Goal: Information Seeking & Learning: Learn about a topic

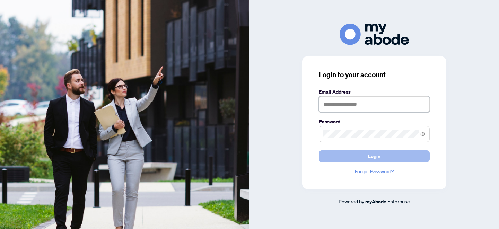
type input "**********"
click at [383, 157] on button "Login" at bounding box center [374, 156] width 111 height 12
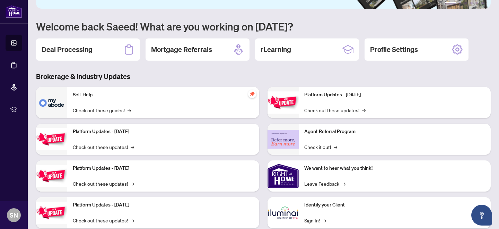
scroll to position [67, 0]
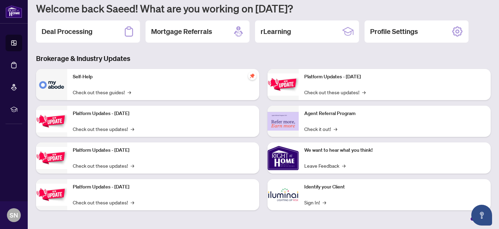
click at [189, 67] on div "Brokerage & Industry Updates Self-Help Check out these guides! → Platform Updat…" at bounding box center [263, 137] width 463 height 167
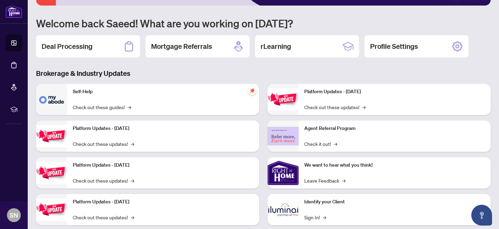
scroll to position [0, 0]
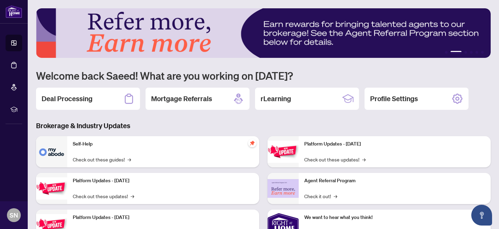
click at [265, 133] on div "Brokerage & Industry Updates Self-Help Check out these guides! → Platform Updat…" at bounding box center [263, 204] width 463 height 167
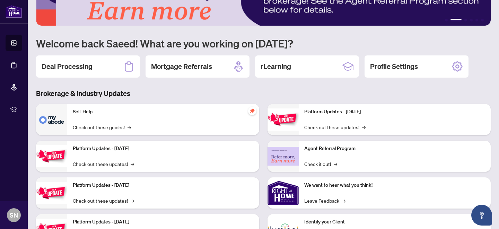
scroll to position [33, 0]
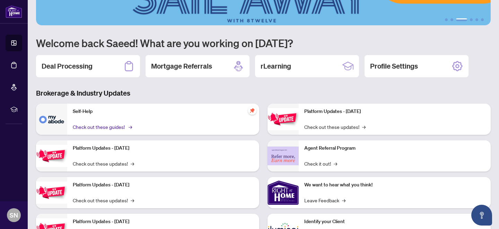
click at [91, 128] on link "Check out these guides! →" at bounding box center [102, 127] width 58 height 8
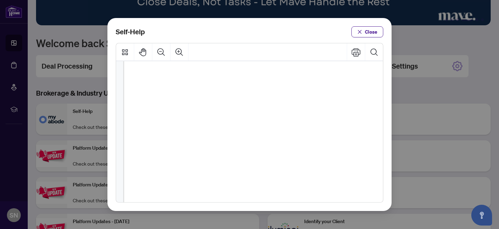
scroll to position [51, 0]
click at [367, 28] on span "Close" at bounding box center [371, 31] width 12 height 11
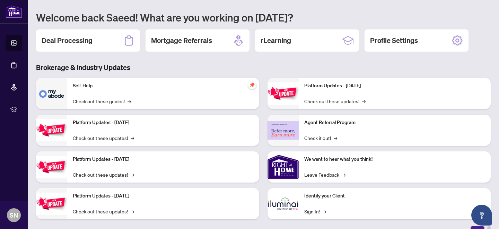
scroll to position [67, 0]
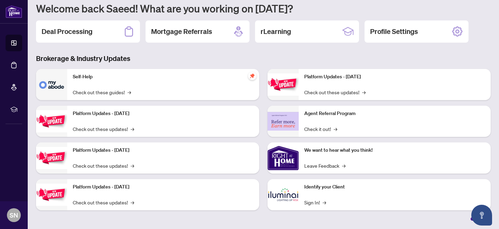
click at [261, 213] on div "Self-Help Check out these guides! → Platform Updates - September 16, 2025 Check…" at bounding box center [147, 142] width 231 height 147
